Goal: Task Accomplishment & Management: Manage account settings

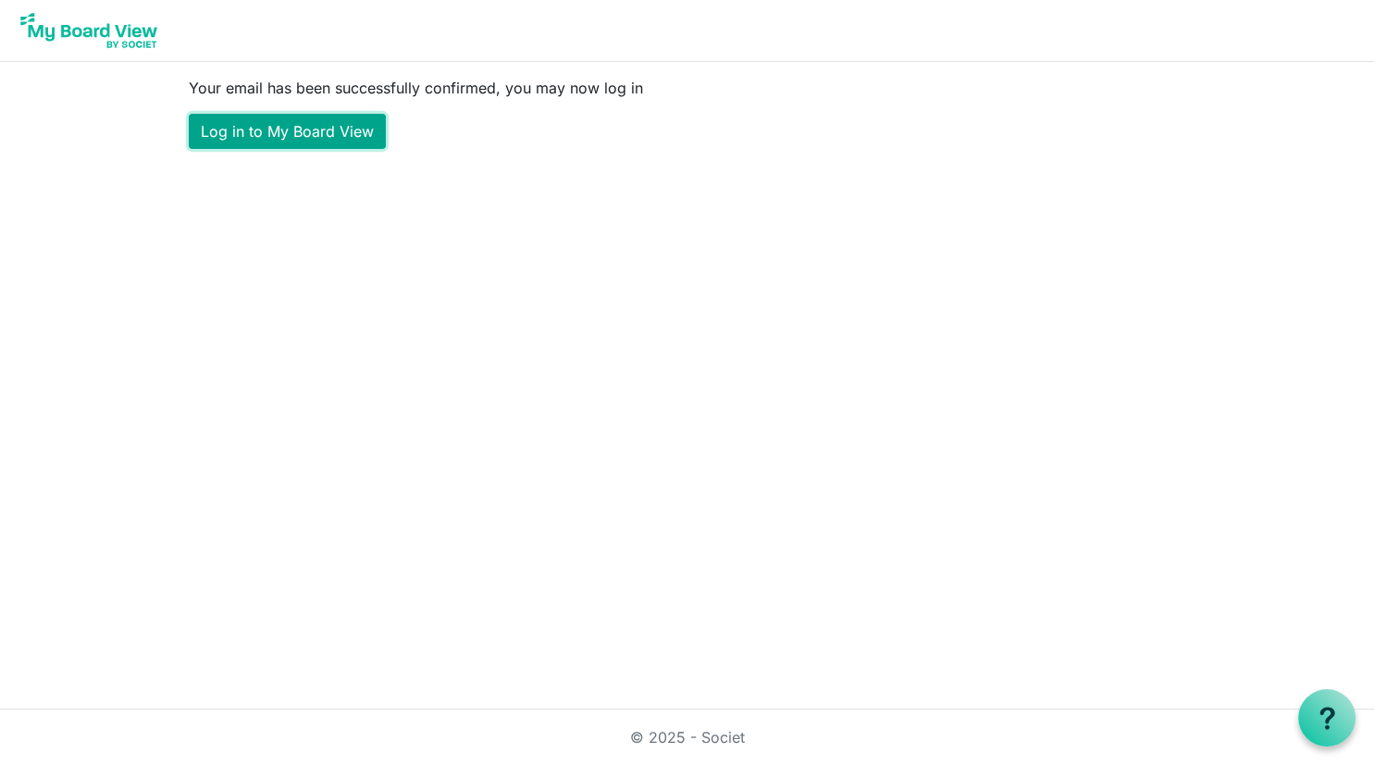
click at [321, 120] on link "Log in to My Board View" at bounding box center [287, 131] width 197 height 35
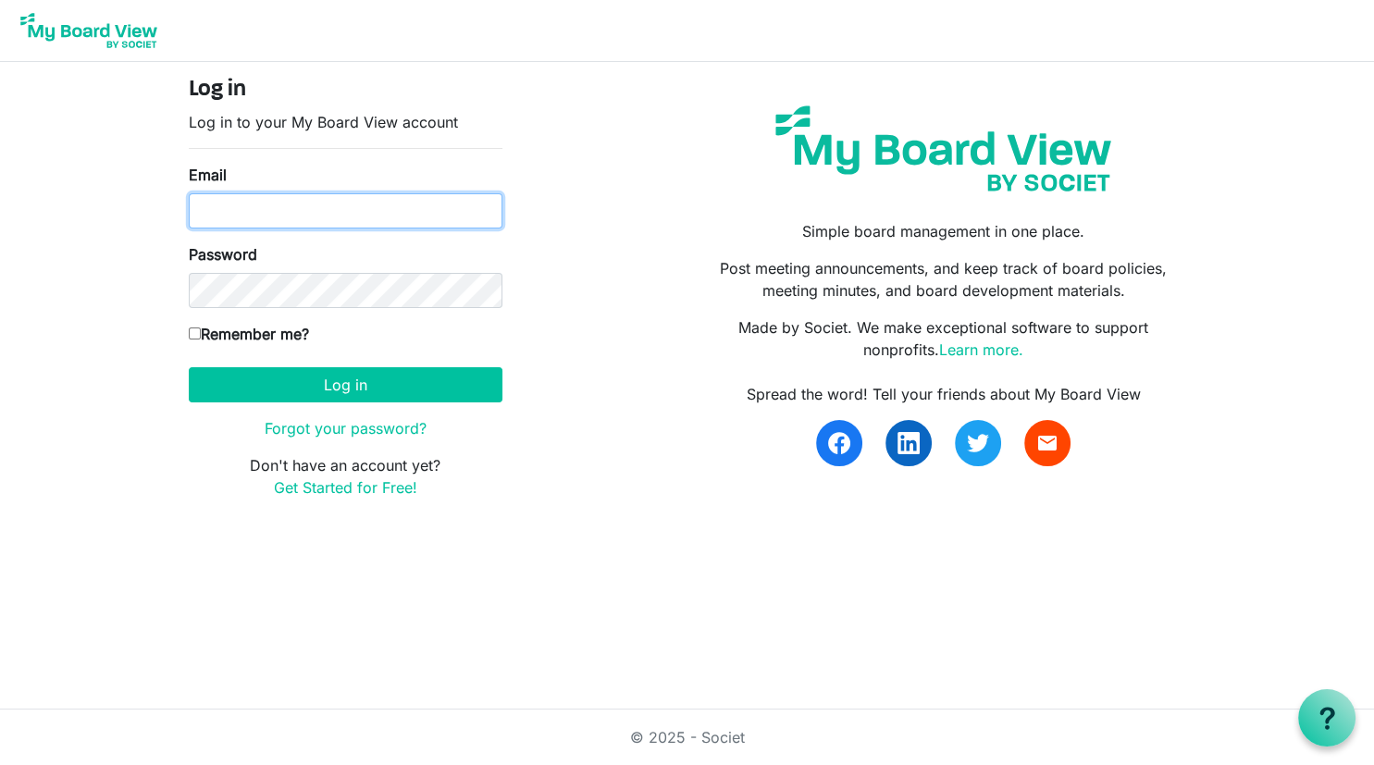
click at [389, 202] on input "Email" at bounding box center [346, 210] width 314 height 35
click at [387, 204] on input "Email" at bounding box center [346, 210] width 314 height 35
type input "y"
